Goal: Information Seeking & Learning: Learn about a topic

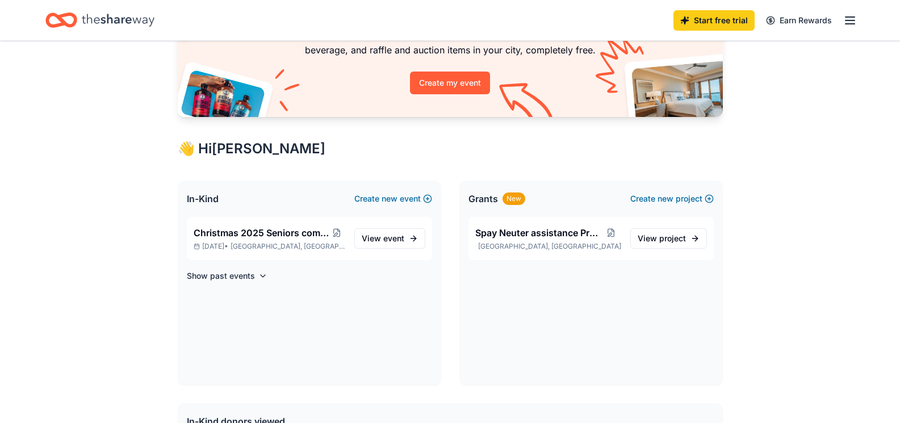
scroll to position [114, 0]
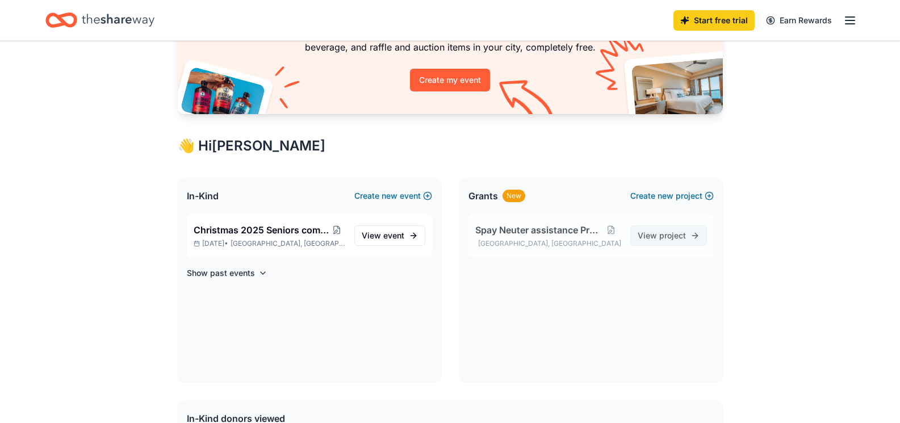
click at [667, 236] on span "project" at bounding box center [672, 235] width 27 height 10
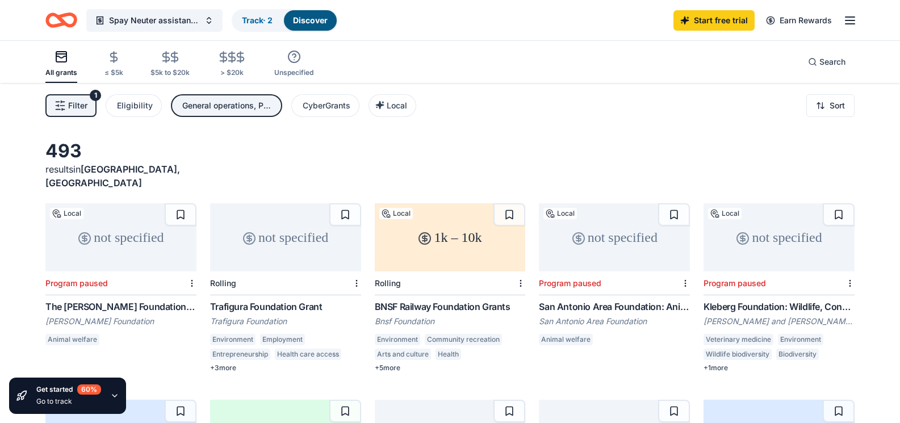
click at [590, 300] on div "San Antonio Area Foundation: Animal Services" at bounding box center [614, 307] width 151 height 14
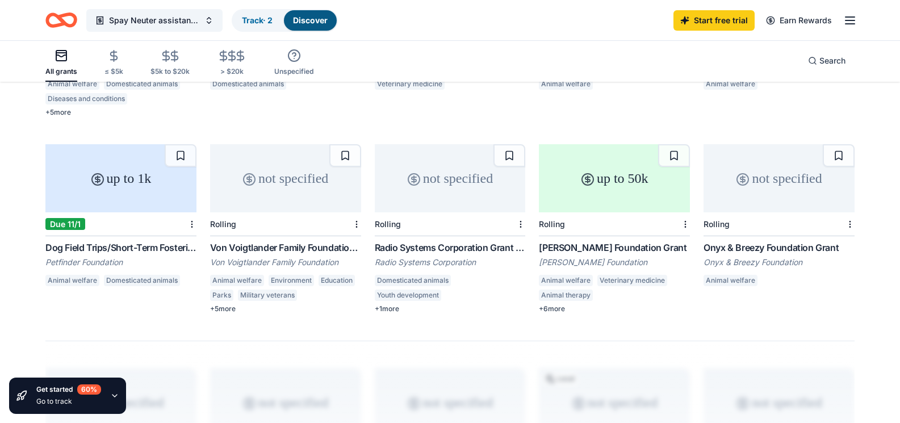
scroll to position [454, 0]
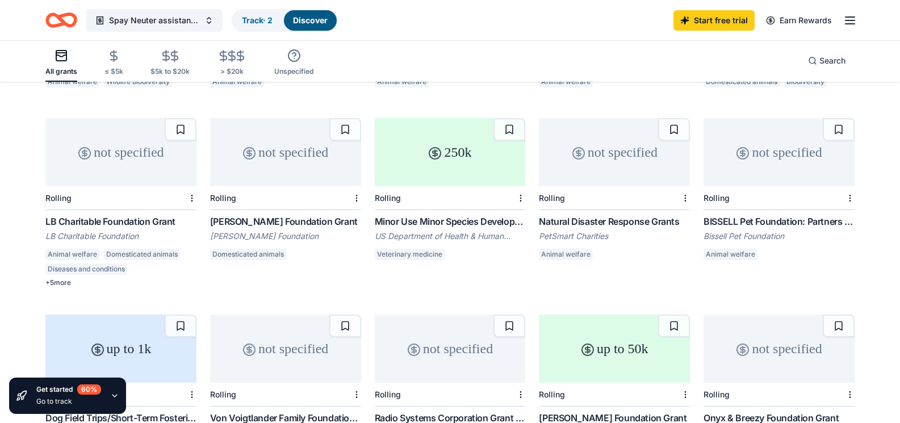
click at [145, 215] on div "LB Charitable Foundation Grant" at bounding box center [120, 222] width 151 height 14
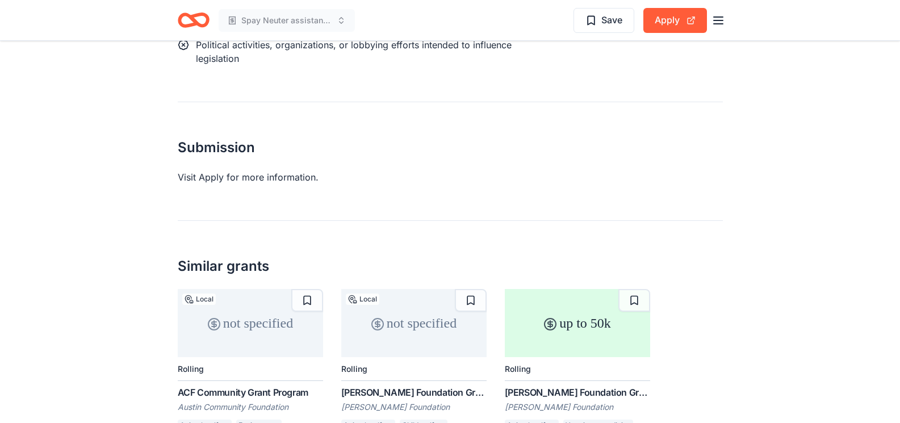
scroll to position [1305, 0]
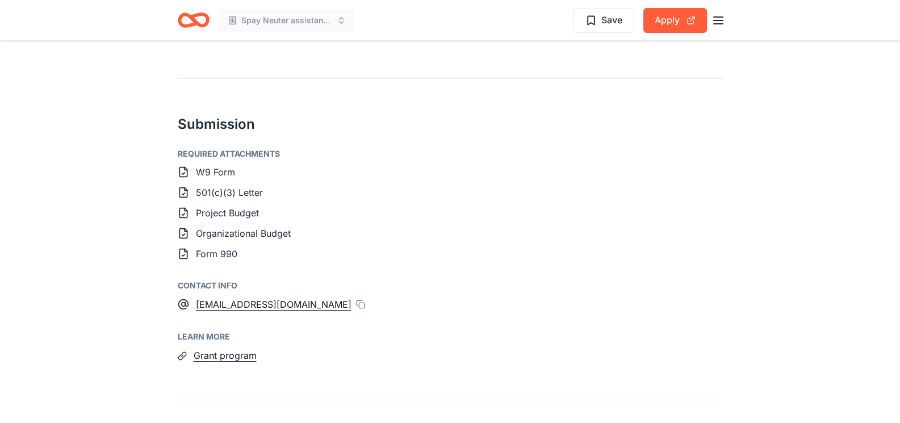
scroll to position [795, 0]
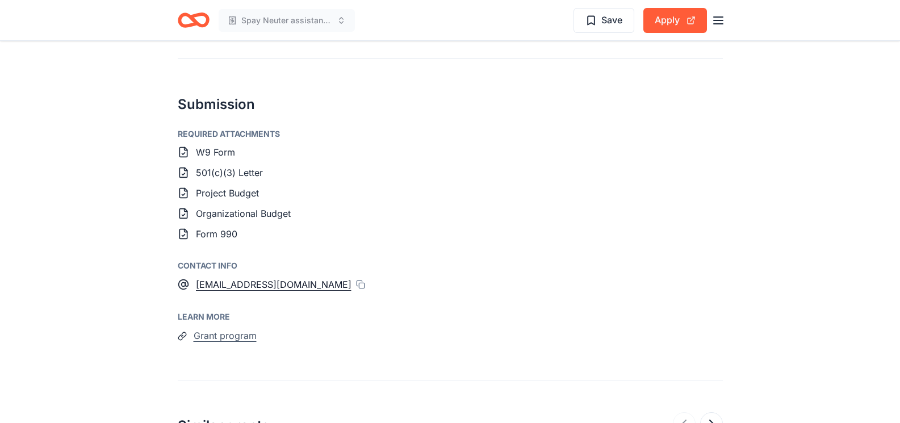
click at [217, 334] on button "Grant program" at bounding box center [225, 335] width 63 height 15
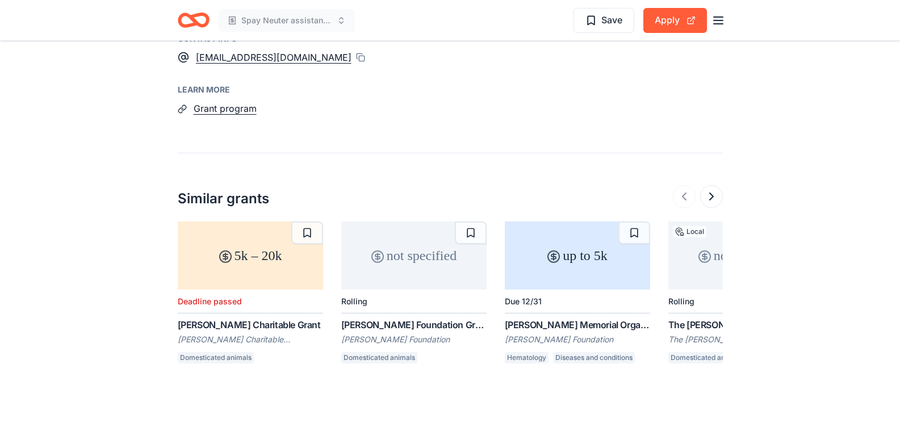
drag, startPoint x: 232, startPoint y: 102, endPoint x: 499, endPoint y: 95, distance: 267.4
click at [498, 95] on div "Learn more" at bounding box center [450, 90] width 545 height 14
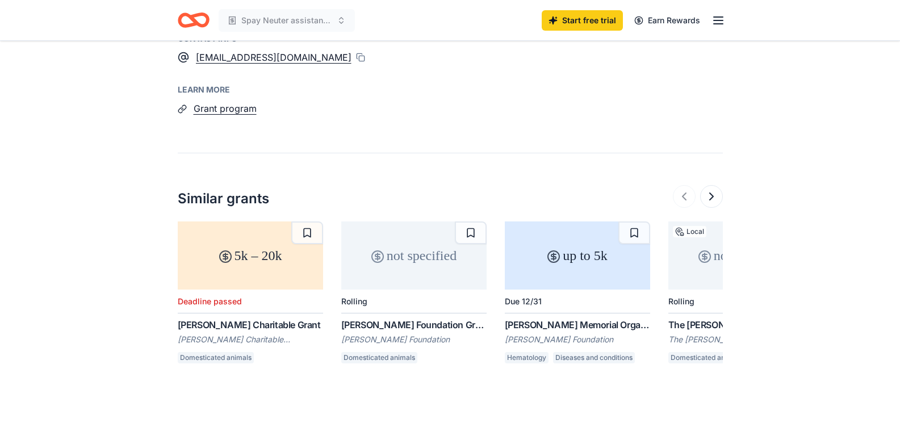
scroll to position [1022, 0]
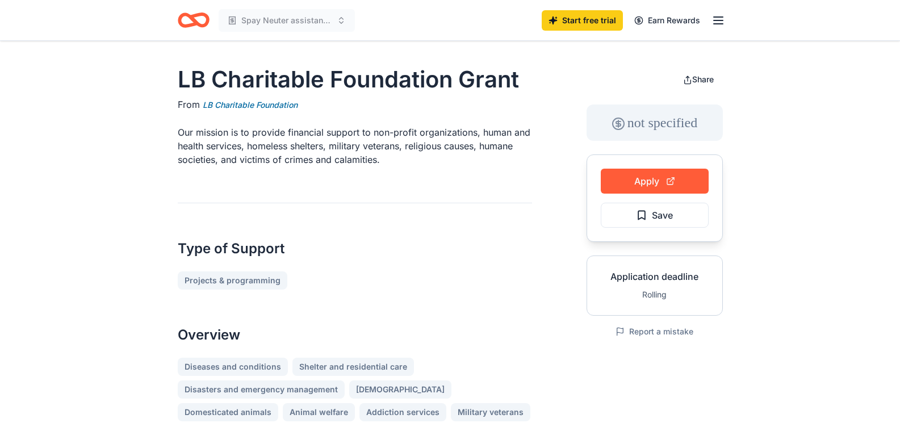
drag, startPoint x: 541, startPoint y: 74, endPoint x: 170, endPoint y: 72, distance: 371.2
drag, startPoint x: 310, startPoint y: 104, endPoint x: 222, endPoint y: 106, distance: 88.6
click at [222, 106] on div "From LB Charitable Foundation" at bounding box center [355, 105] width 354 height 14
click at [216, 105] on link "LB Charitable Foundation" at bounding box center [250, 105] width 95 height 14
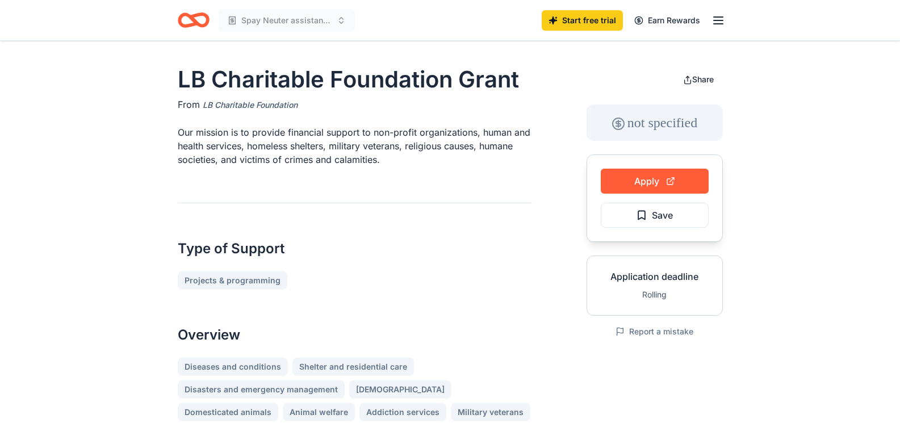
click at [249, 104] on link "LB Charitable Foundation" at bounding box center [250, 105] width 95 height 14
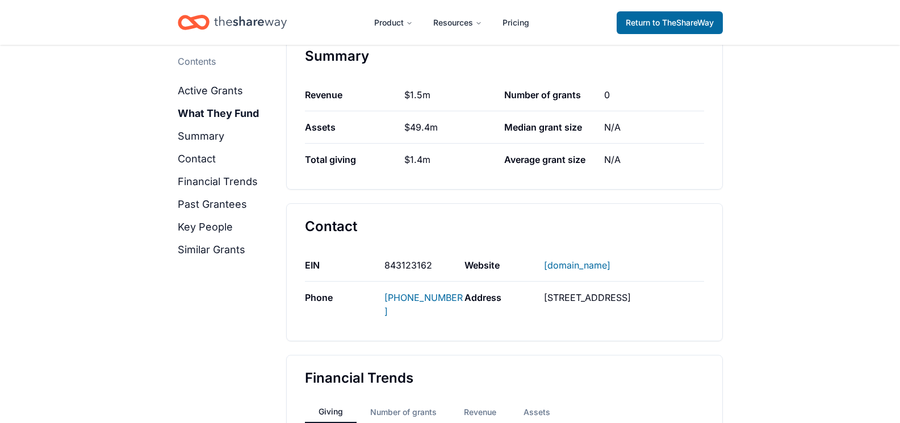
scroll to position [568, 0]
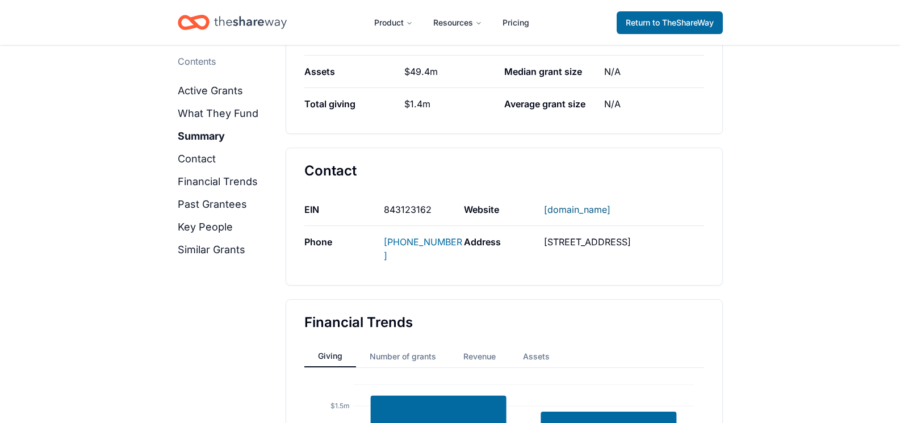
click at [610, 224] on link "[DOMAIN_NAME]" at bounding box center [577, 210] width 66 height 30
